Goal: Task Accomplishment & Management: Complete application form

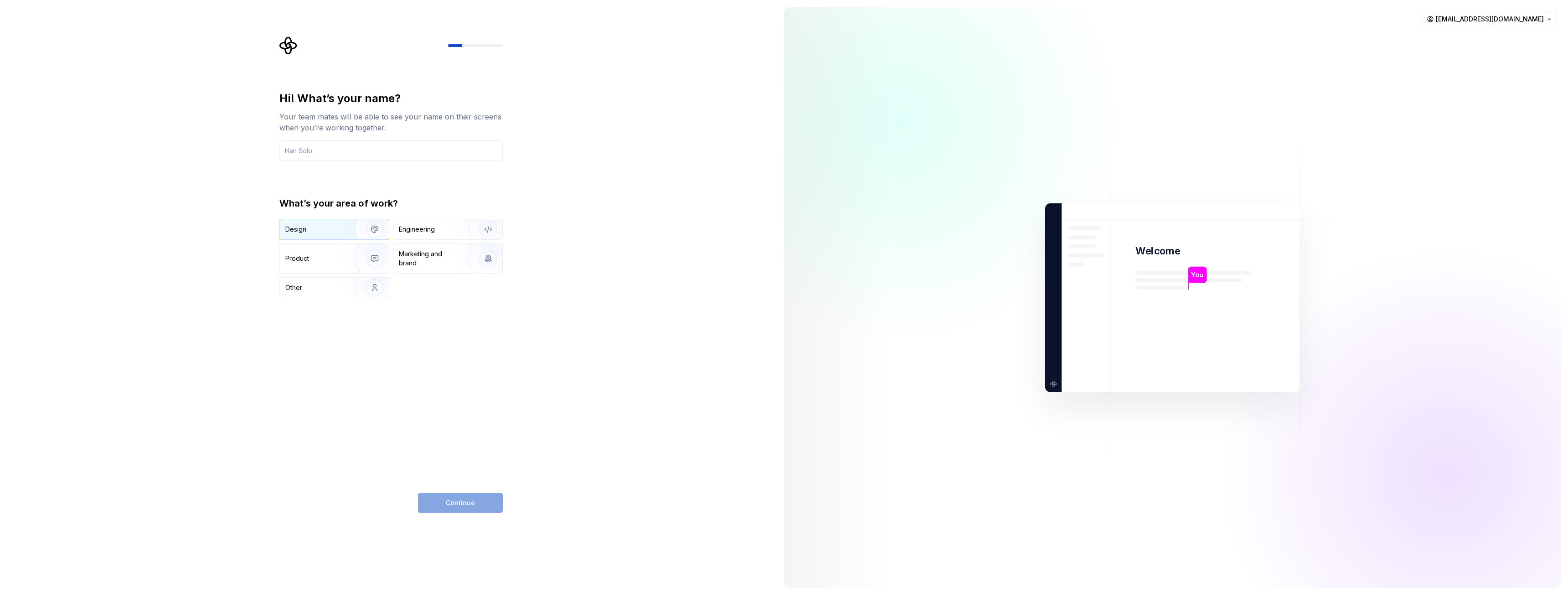
click at [333, 230] on div "Design" at bounding box center [314, 229] width 57 height 9
click at [322, 248] on div "Product" at bounding box center [334, 259] width 109 height 29
click at [316, 299] on div "Hi! What’s your name? Your team mates will be able to see your name on their sc…" at bounding box center [391, 302] width 223 height 422
click at [344, 246] on img "button" at bounding box center [369, 258] width 58 height 61
click at [349, 233] on img "button" at bounding box center [369, 229] width 58 height 61
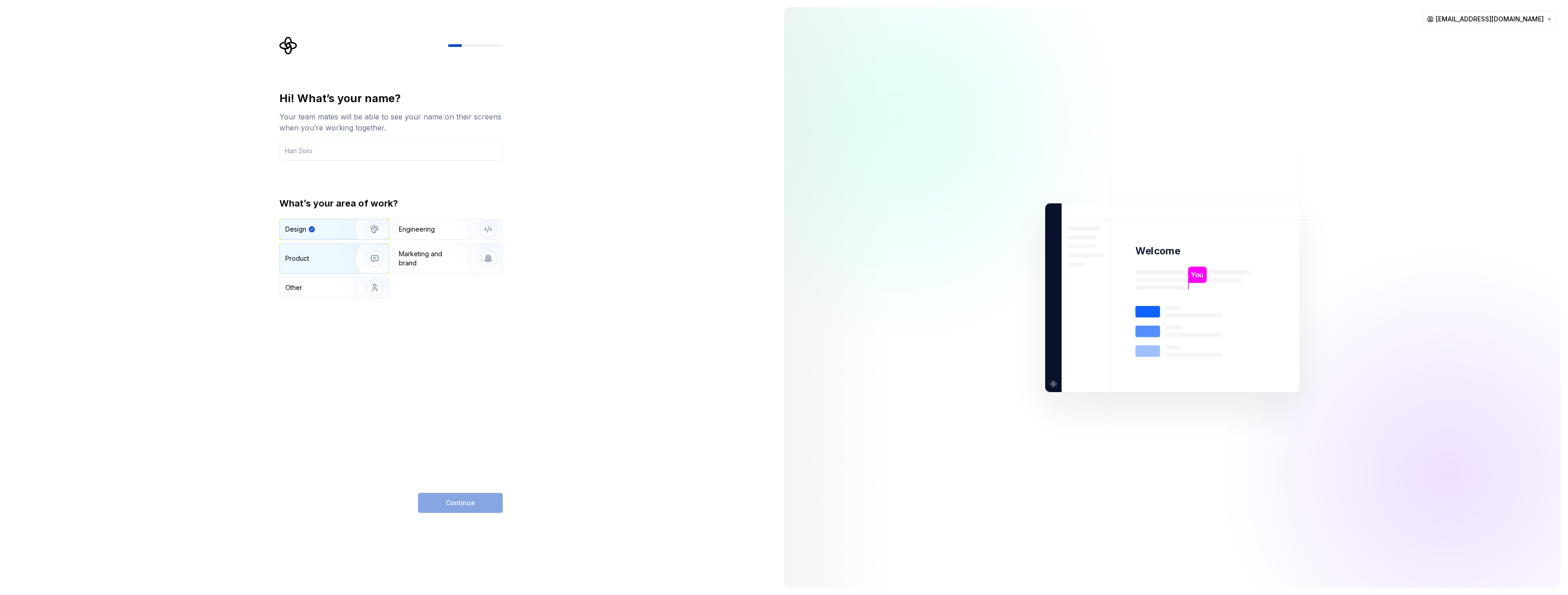
drag, startPoint x: 343, startPoint y: 262, endPoint x: 331, endPoint y: 263, distance: 12.0
click at [343, 262] on img "button" at bounding box center [369, 258] width 58 height 61
click at [318, 146] on input "text" at bounding box center [391, 150] width 223 height 20
type input "rumpunjaya"
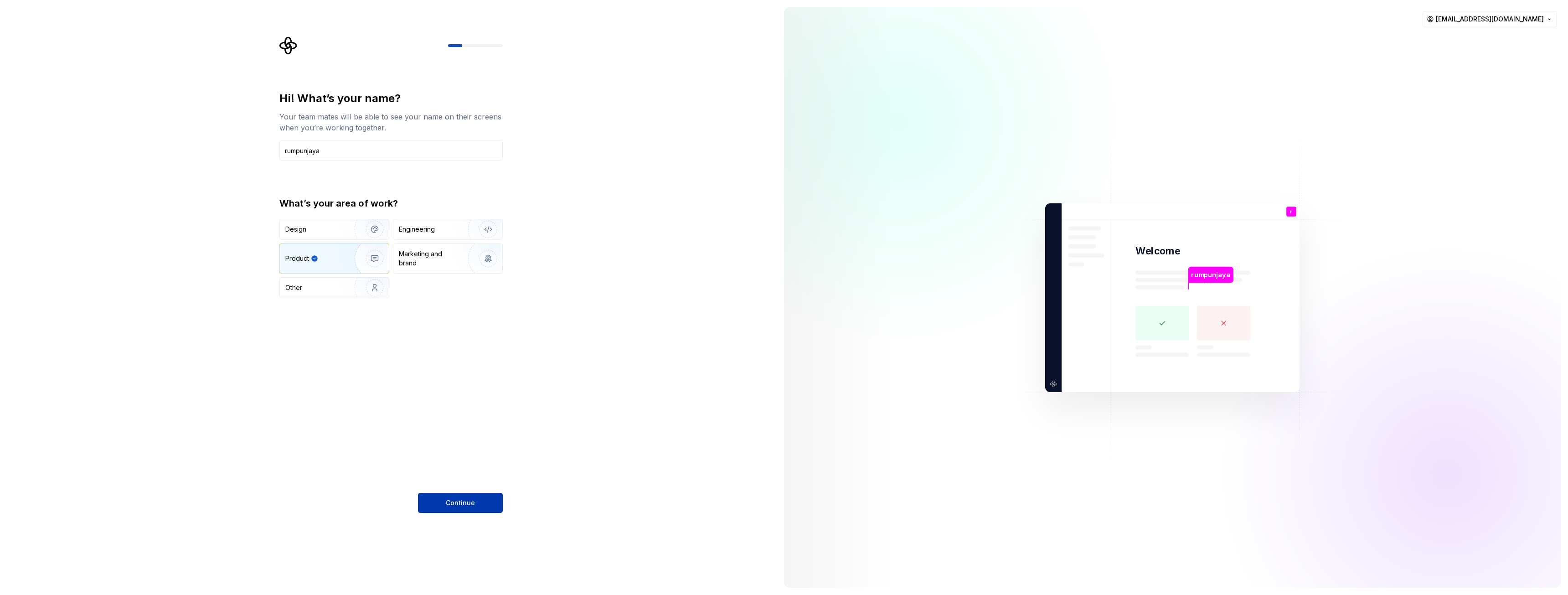
click at [459, 505] on span "Continue" at bounding box center [460, 502] width 29 height 9
